Goal: Communication & Community: Participate in discussion

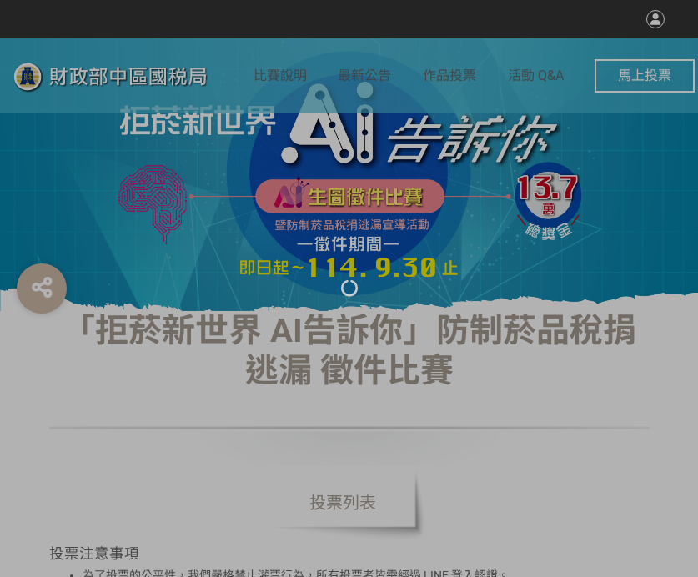
select select "vote"
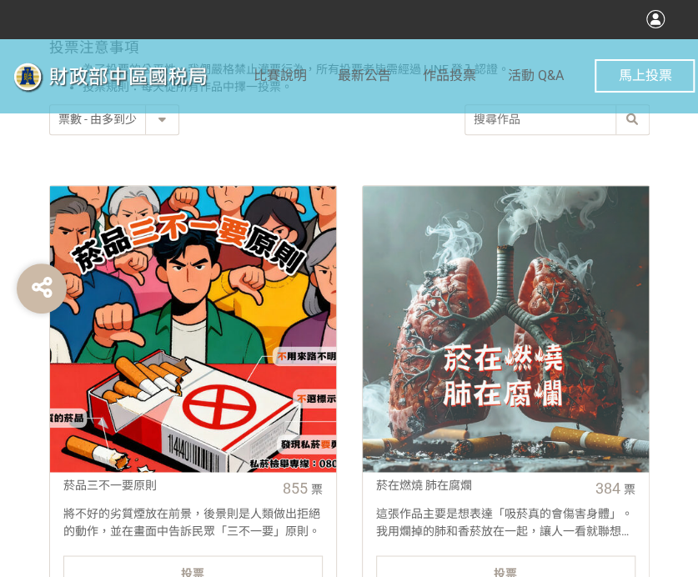
scroll to position [500, 0]
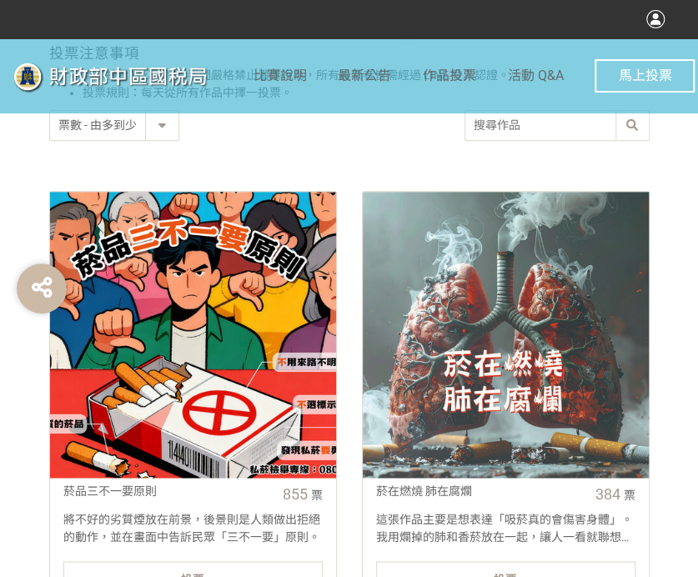
click at [270, 564] on div "投票" at bounding box center [192, 577] width 259 height 33
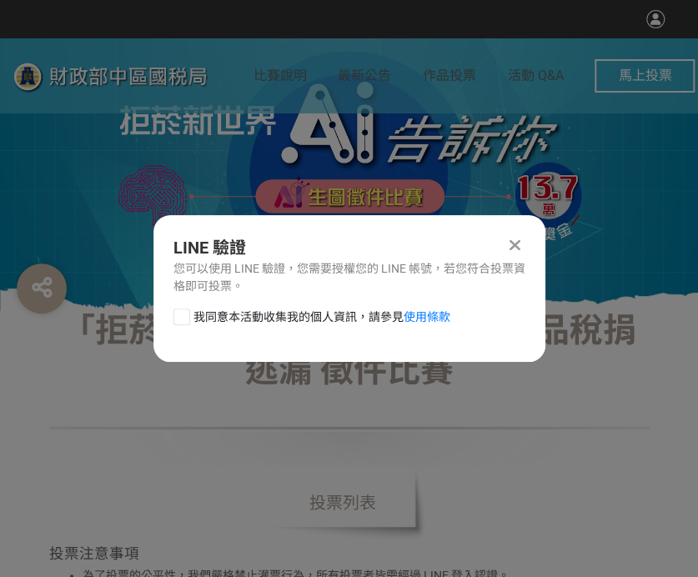
scroll to position [0, 0]
click at [183, 319] on div at bounding box center [181, 316] width 17 height 17
checkbox input "true"
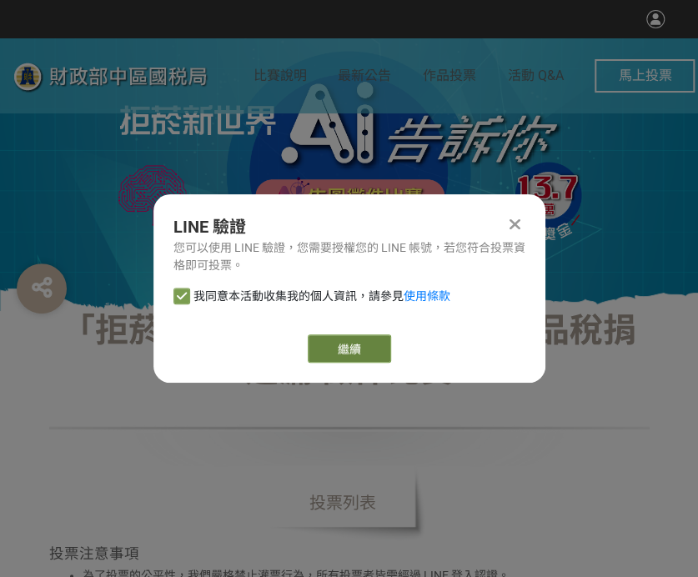
click at [332, 338] on link "繼續" at bounding box center [349, 348] width 83 height 28
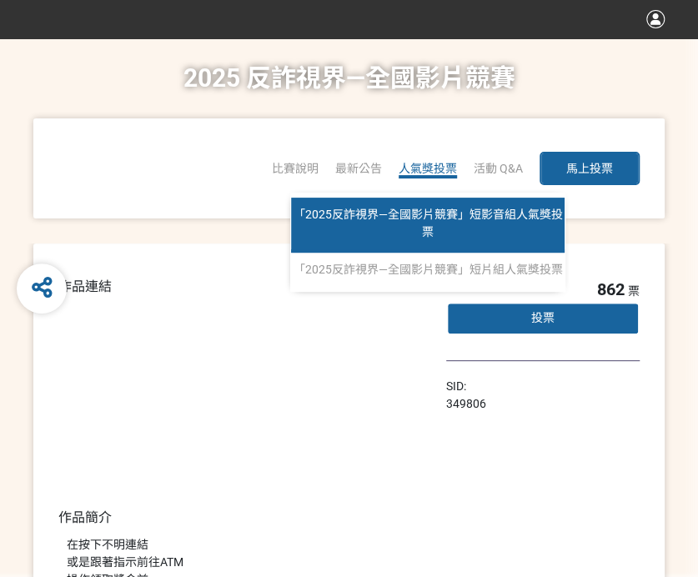
click at [417, 206] on link "「2025反詐視界—全國影片競賽」短影音組人氣獎投票" at bounding box center [427, 225] width 273 height 55
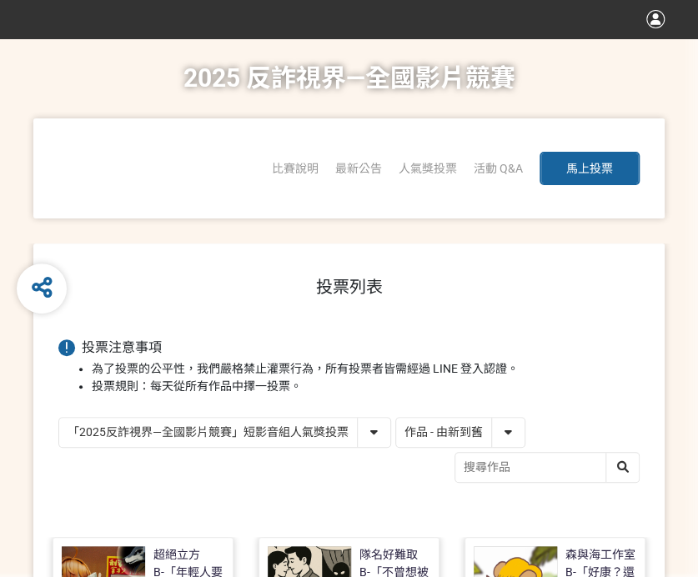
drag, startPoint x: 427, startPoint y: 425, endPoint x: 417, endPoint y: 443, distance: 20.2
click at [427, 425] on select "作品 - 由新到舊 作品 - 由舊到新 票數 - 由多到少 票數 - 由少到多" at bounding box center [460, 432] width 128 height 29
select select "vote"
click at [396, 418] on select "作品 - 由新到舊 作品 - 由舊到新 票數 - 由多到少 票數 - 由少到多" at bounding box center [460, 432] width 128 height 29
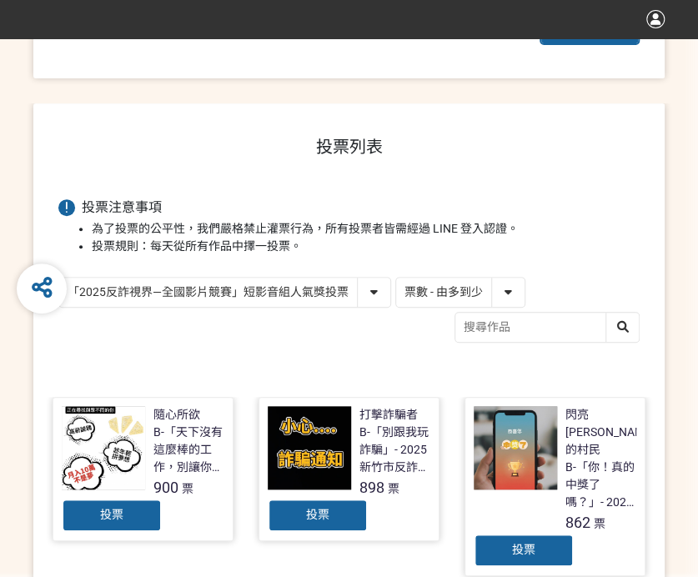
scroll to position [167, 0]
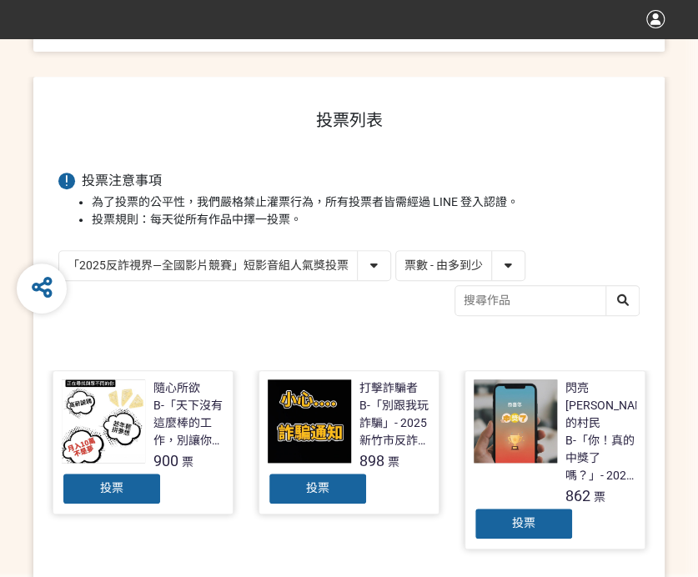
click at [318, 489] on span "投票" at bounding box center [317, 487] width 23 height 13
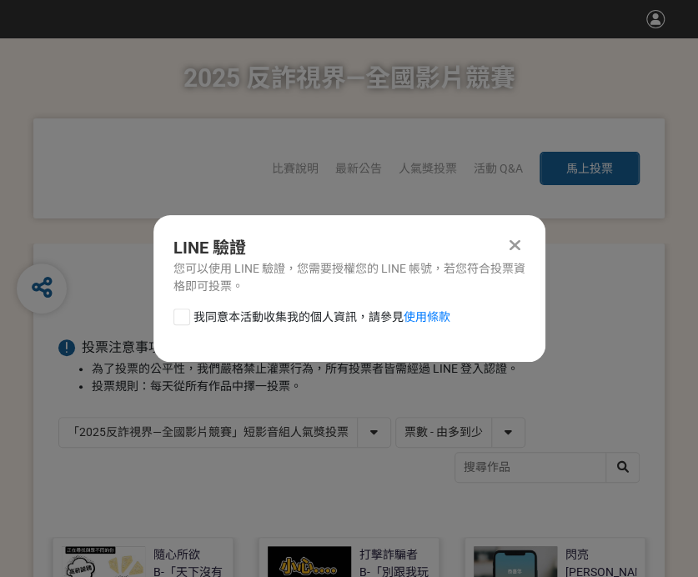
scroll to position [0, 0]
click at [183, 312] on div at bounding box center [181, 316] width 17 height 17
checkbox input "true"
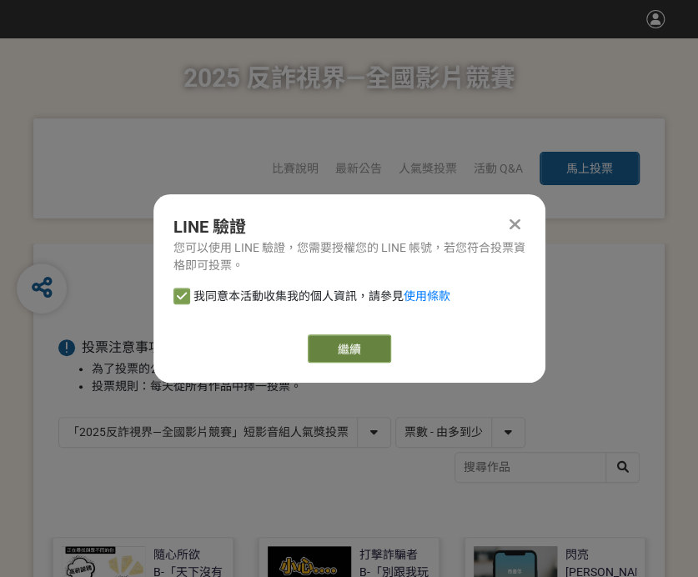
click at [347, 343] on link "繼續" at bounding box center [349, 348] width 83 height 28
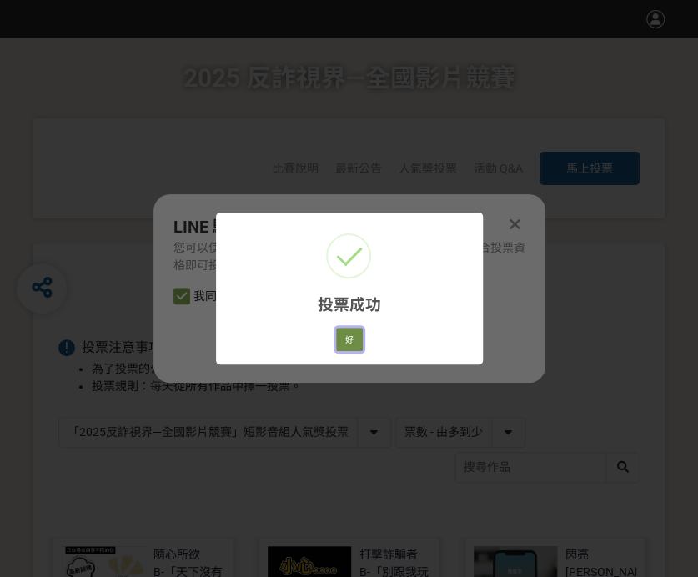
click at [353, 335] on button "好" at bounding box center [349, 339] width 27 height 23
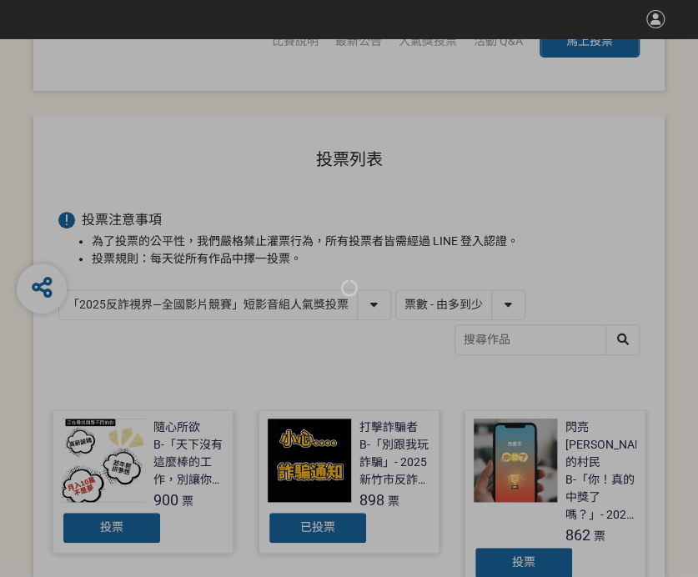
scroll to position [146, 0]
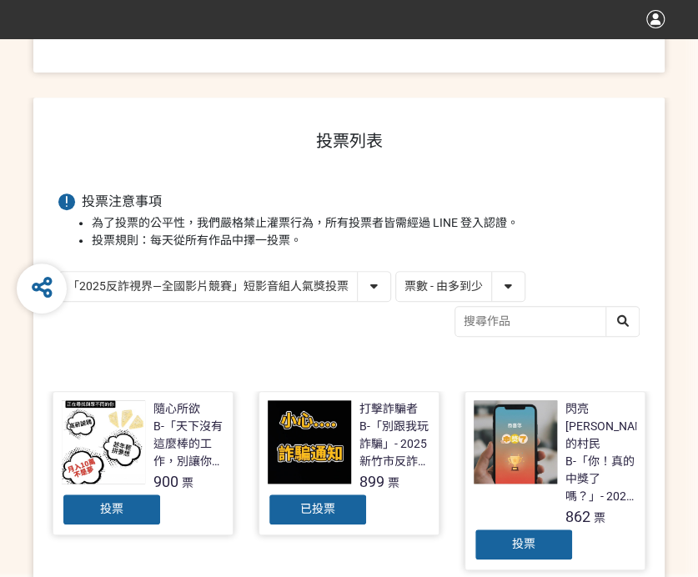
drag, startPoint x: 284, startPoint y: 279, endPoint x: 282, endPoint y: 293, distance: 13.6
click at [284, 279] on select "「2025反詐視界—全國影片競賽」短影音組人氣獎投票 「2025反詐視界—全國影片競賽」短片組人氣獎投票" at bounding box center [224, 286] width 331 height 29
select select "13146"
click at [59, 272] on select "「2025反詐視界—全國影片競賽」短影音組人氣獎投票 「2025反詐視界—全國影片競賽」短片組人氣獎投票" at bounding box center [224, 286] width 331 height 29
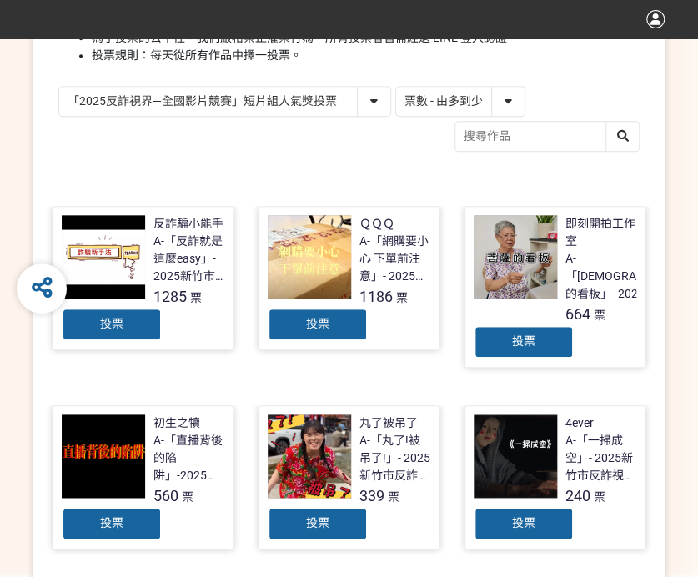
scroll to position [333, 0]
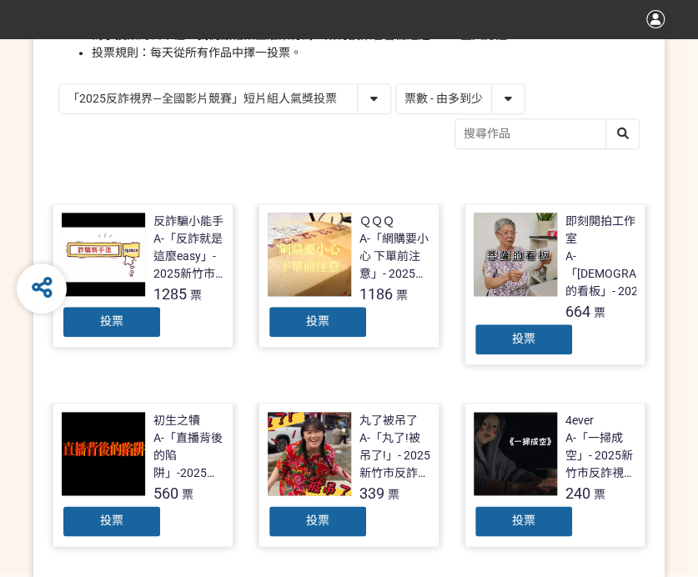
click at [127, 316] on div "投票" at bounding box center [112, 321] width 100 height 33
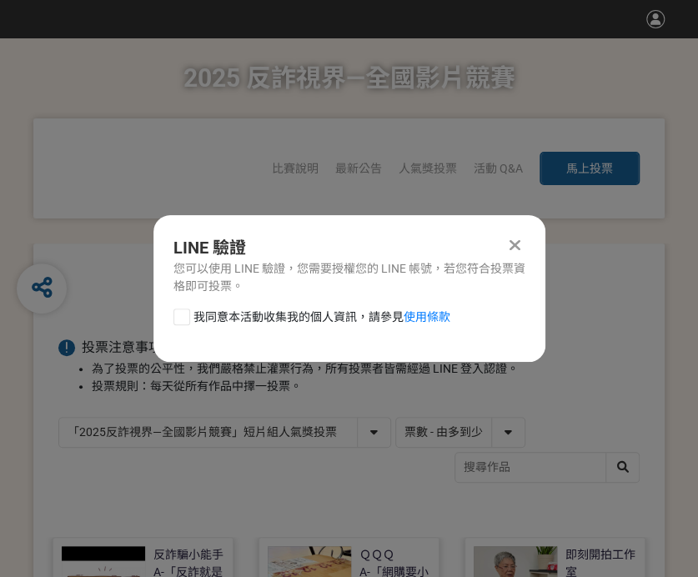
click at [177, 319] on div at bounding box center [181, 316] width 17 height 17
checkbox input "true"
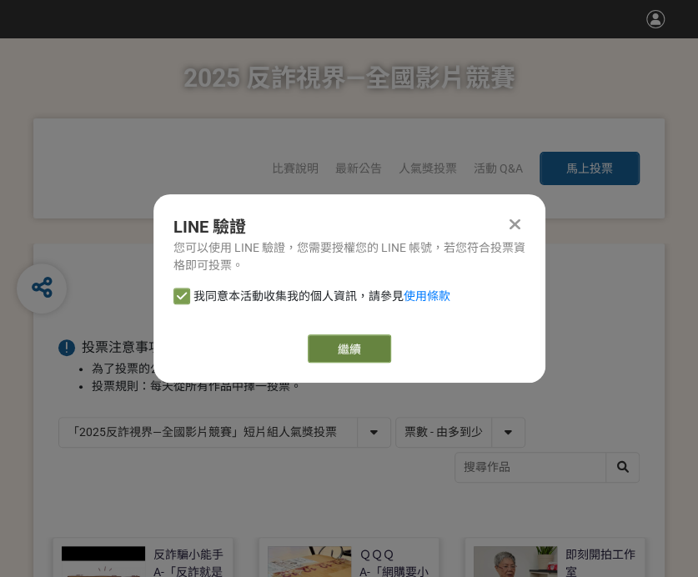
click at [321, 346] on link "繼續" at bounding box center [349, 348] width 83 height 28
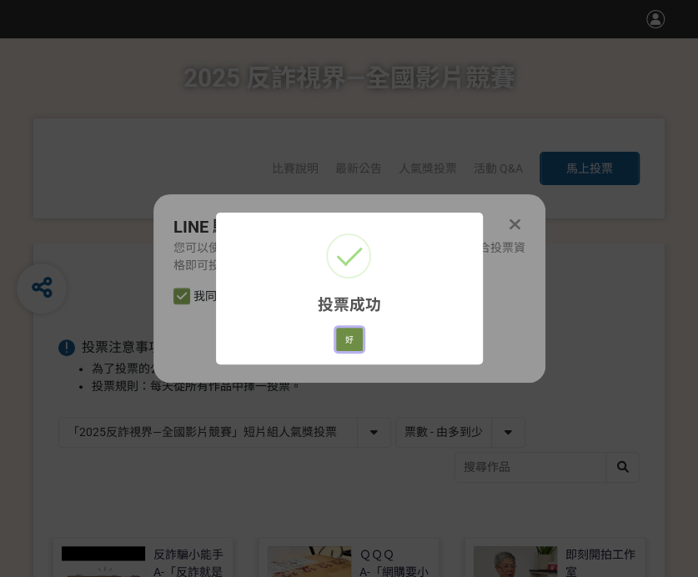
click at [348, 342] on button "好" at bounding box center [349, 339] width 27 height 23
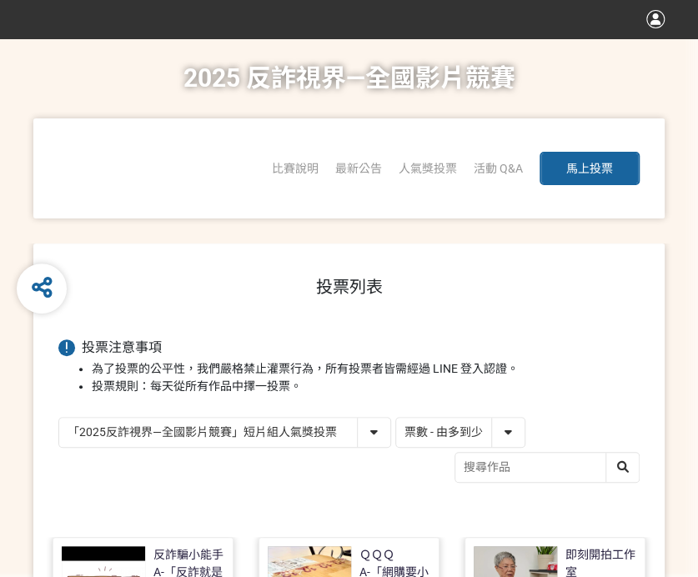
scroll to position [238, 0]
